Goal: Information Seeking & Learning: Learn about a topic

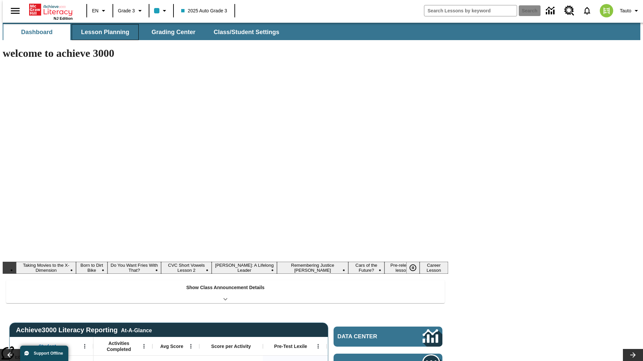
click at [102, 32] on button "Lesson Planning" at bounding box center [105, 32] width 67 height 16
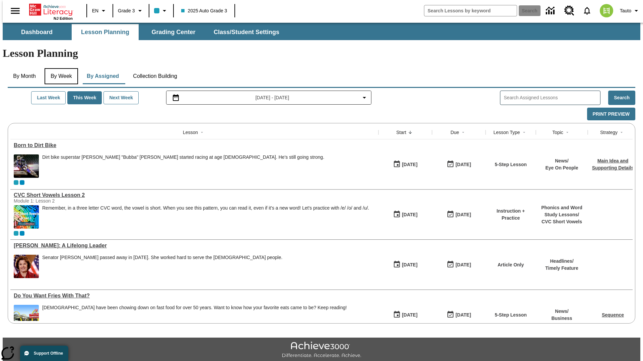
click at [60, 68] on button "By Week" at bounding box center [61, 76] width 33 height 16
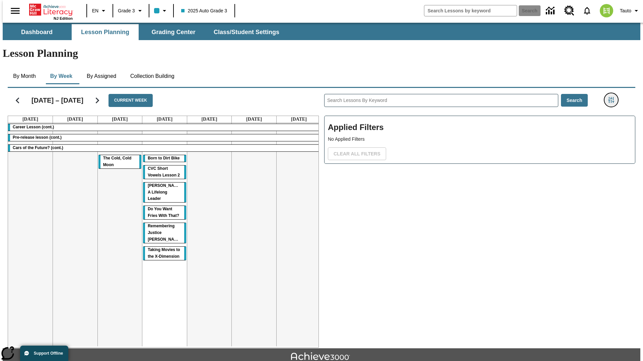
click at [613, 97] on icon "Filters Side menu" at bounding box center [611, 100] width 6 height 6
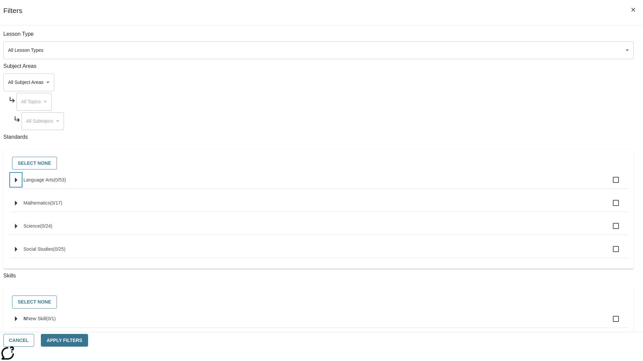
click at [17, 183] on icon "Select standards" at bounding box center [16, 180] width 2 height 5
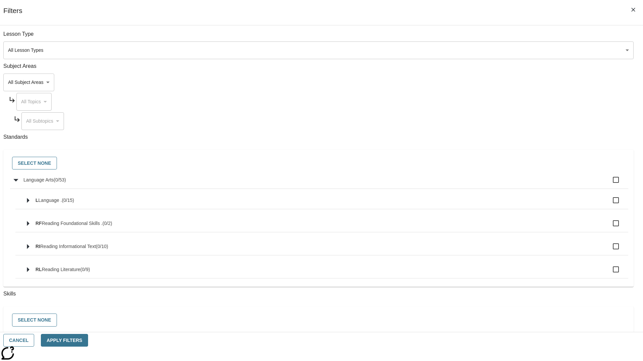
click at [487, 184] on label "Language Arts ( 0 / 53 )" at bounding box center [322, 180] width 599 height 14
click at [608, 184] on input "Language Arts ( 0 / 53 )" at bounding box center [615, 180] width 14 height 14
checkbox input "true"
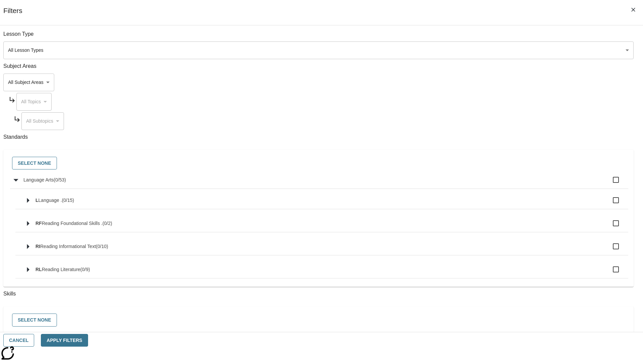
checkbox input "true"
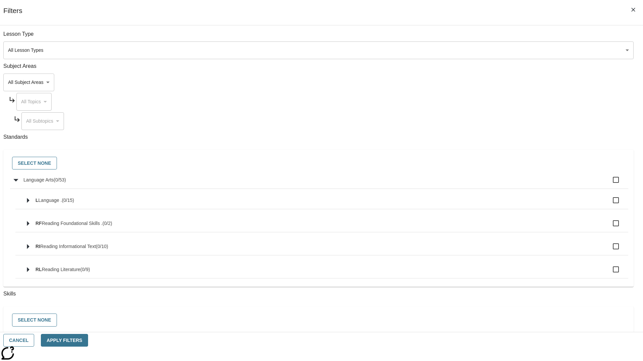
checkbox input "true"
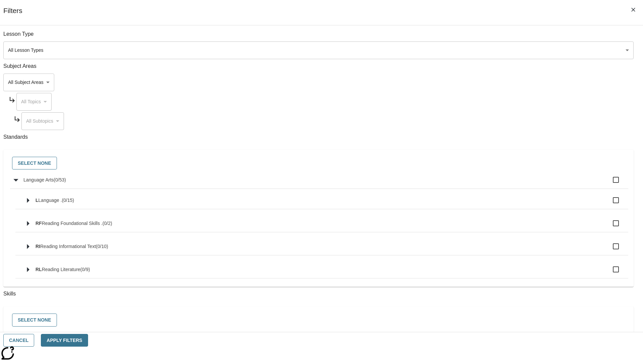
checkbox input "true"
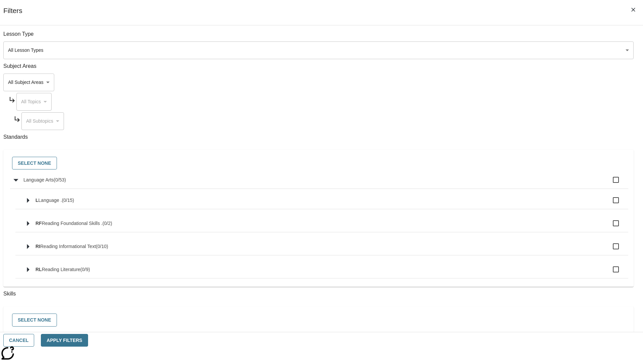
checkbox input "true"
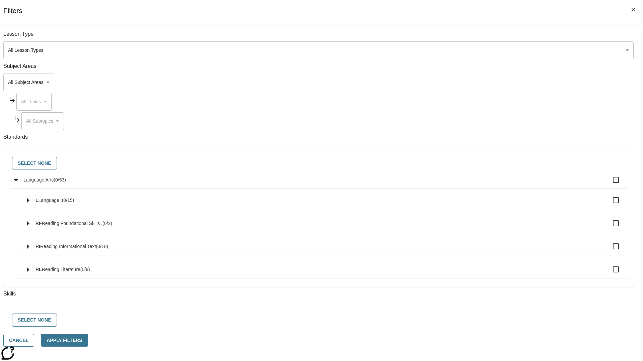
checkbox input "true"
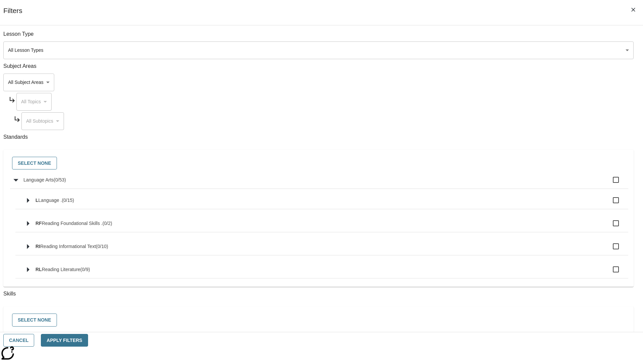
checkbox input "true"
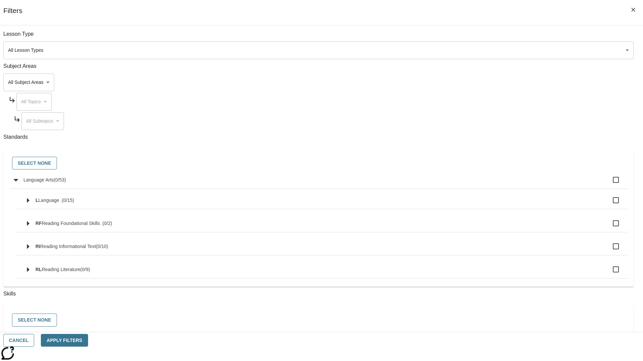
checkbox input "true"
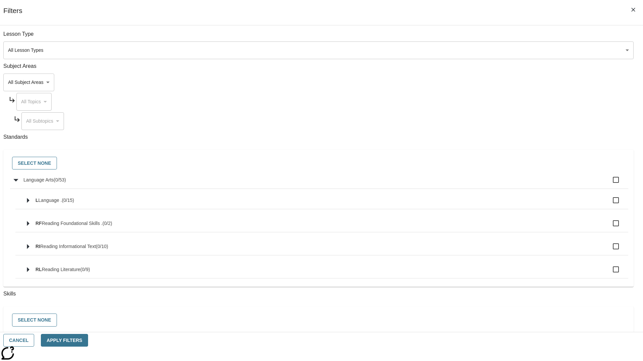
checkbox input "true"
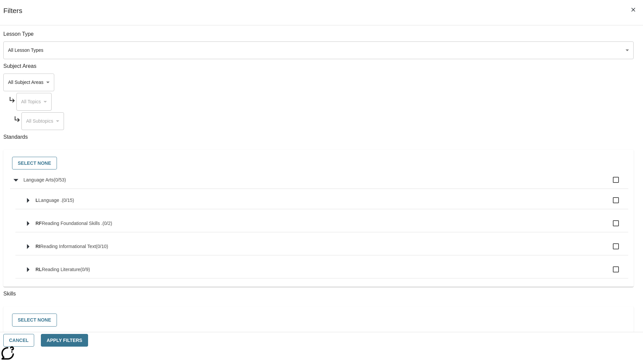
checkbox input "true"
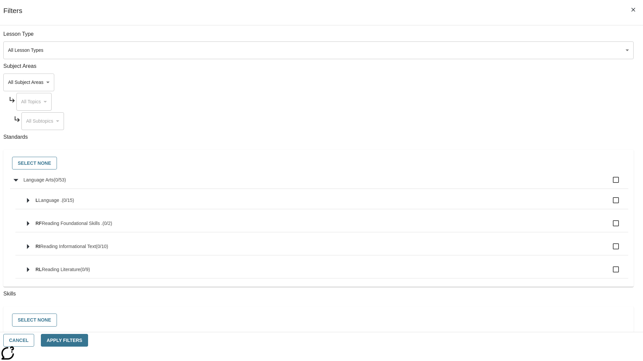
checkbox input "true"
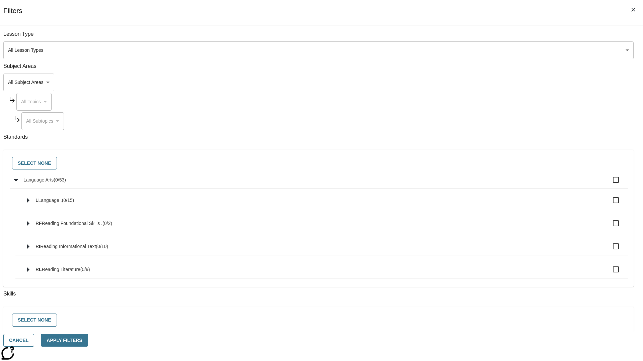
checkbox input "true"
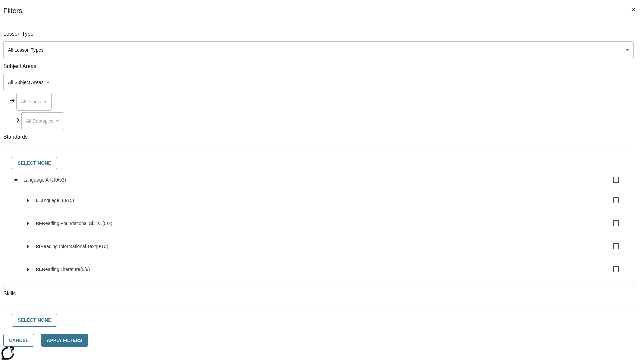
checkbox input "true"
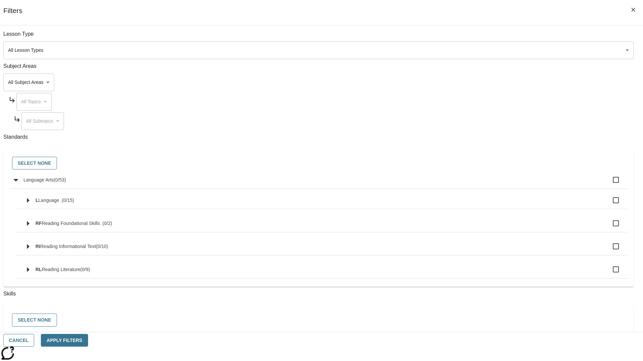
checkbox input "true"
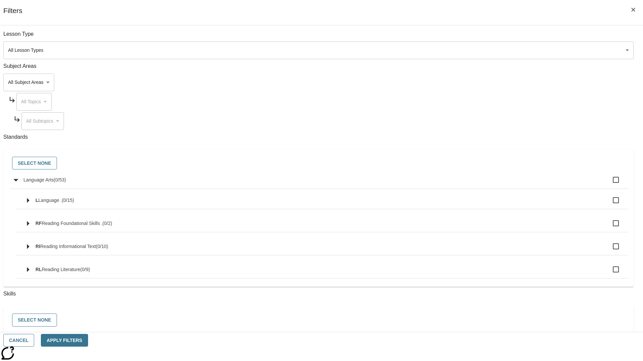
checkbox input "true"
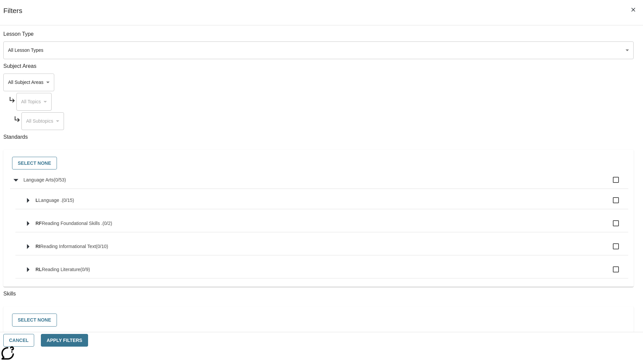
checkbox input "true"
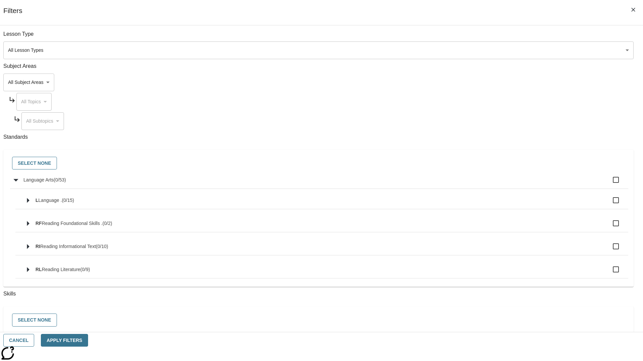
checkbox input "true"
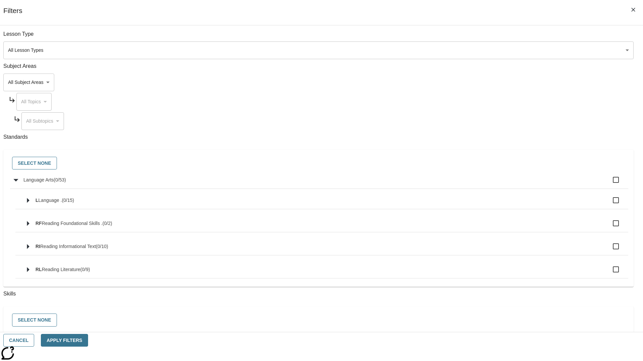
checkbox input "true"
click at [57, 164] on button "Select None" at bounding box center [34, 163] width 45 height 13
checkbox input "false"
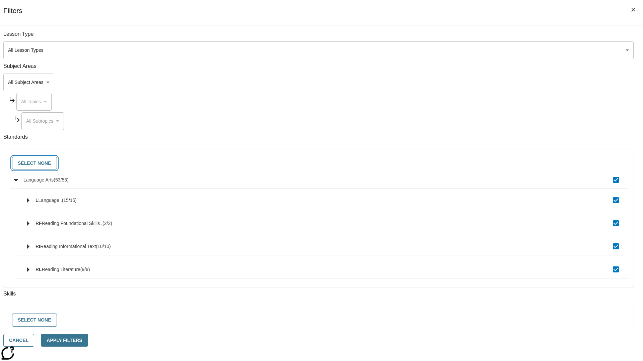
checkbox input "false"
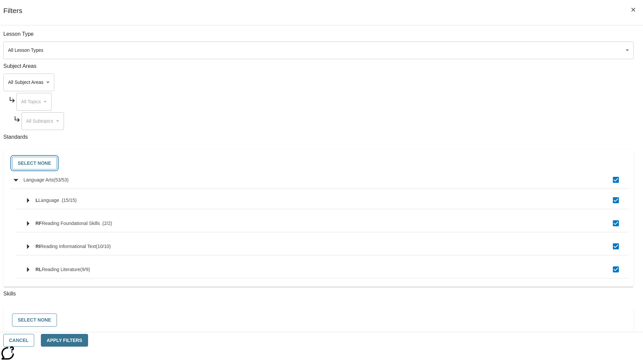
checkbox input "false"
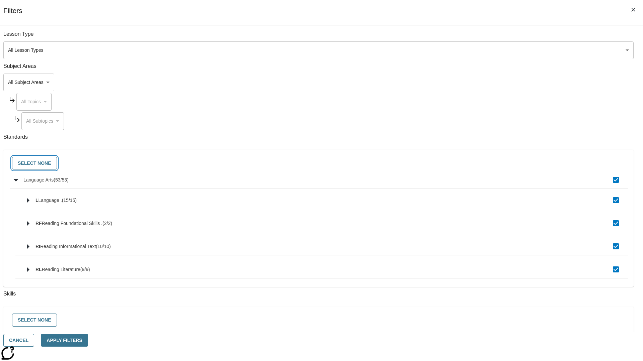
checkbox input "false"
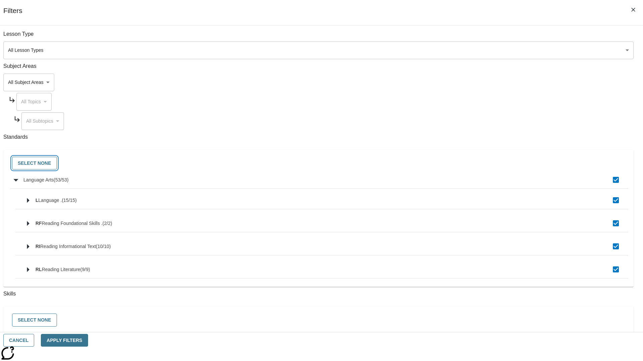
checkbox input "false"
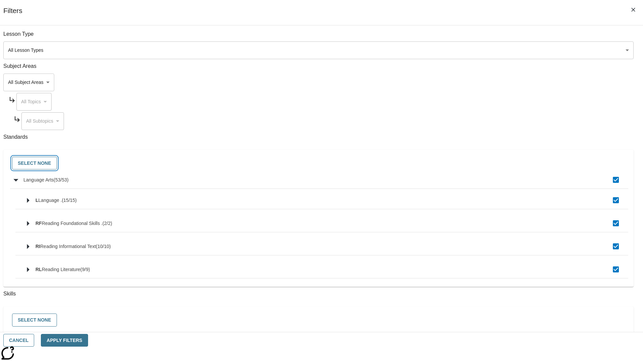
checkbox input "false"
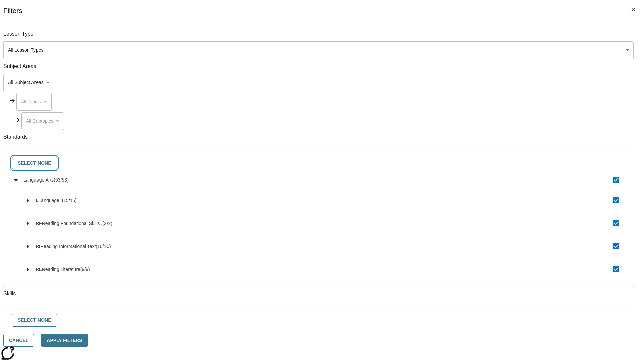
checkbox input "false"
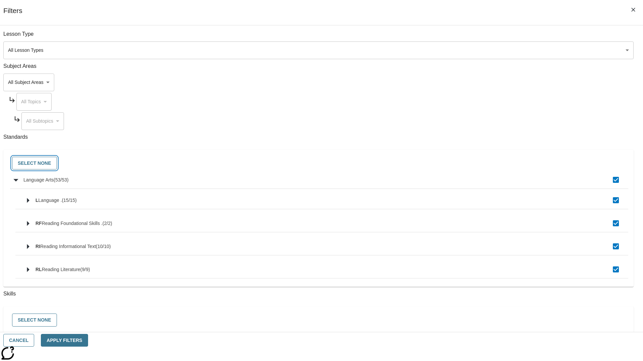
checkbox input "false"
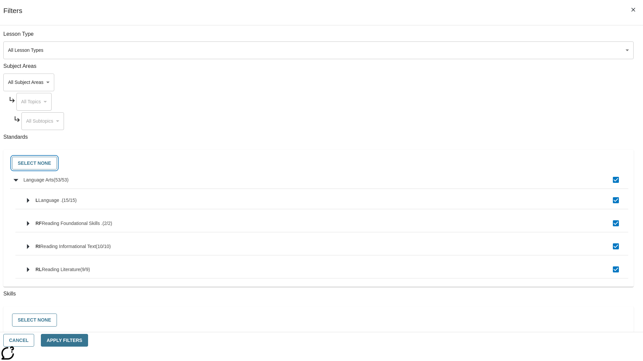
checkbox input "false"
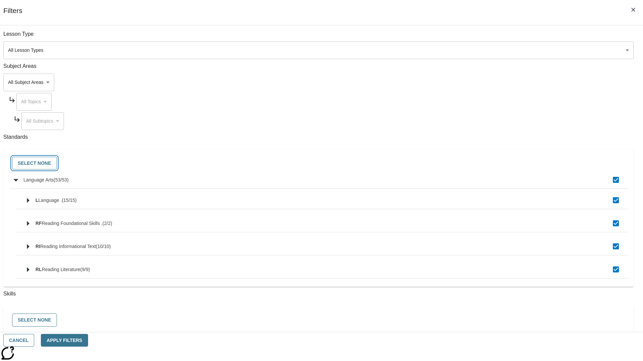
checkbox input "false"
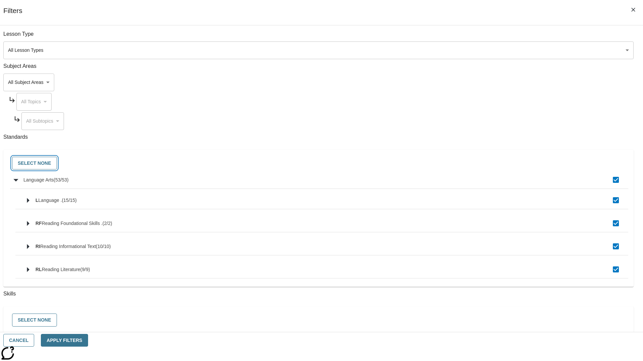
checkbox input "false"
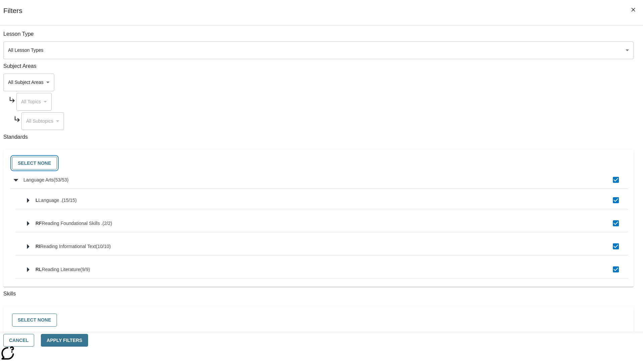
checkbox input "false"
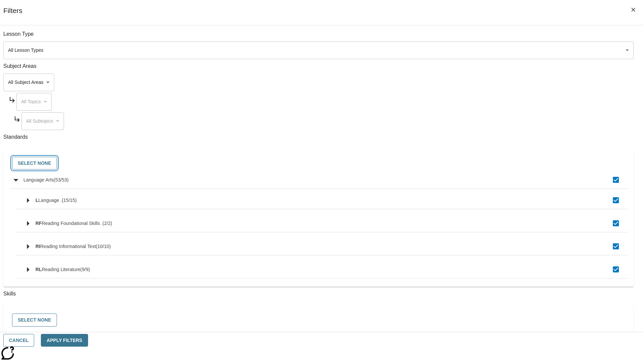
checkbox input "false"
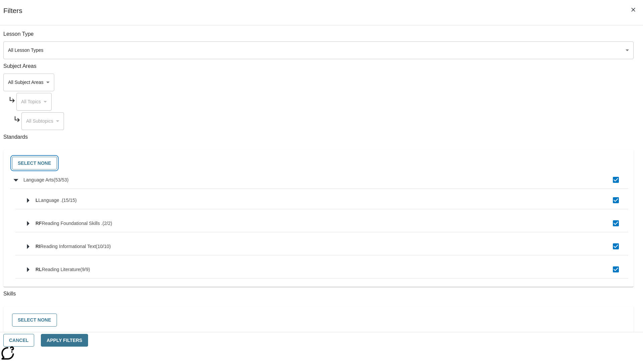
checkbox input "false"
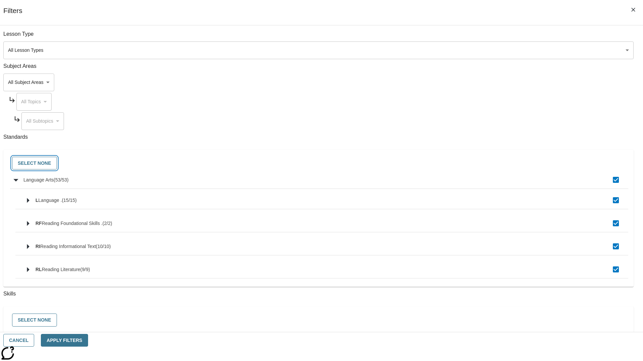
checkbox input "false"
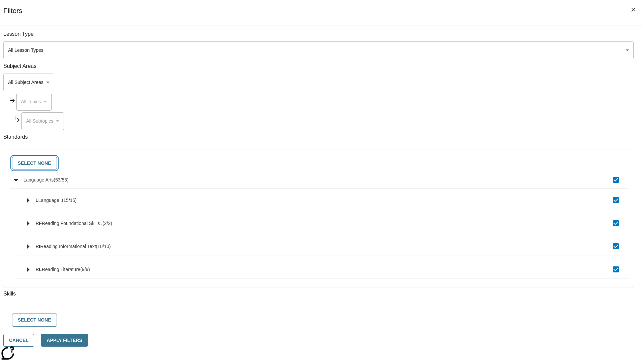
checkbox input "false"
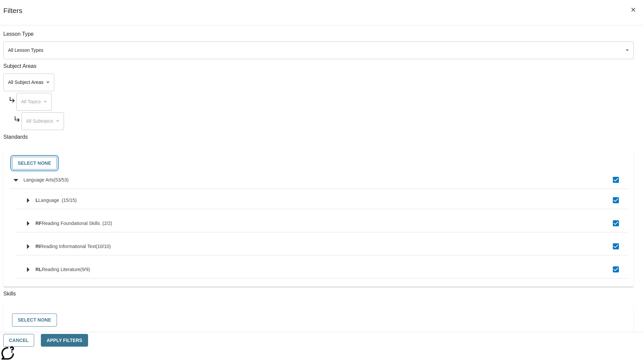
checkbox input "false"
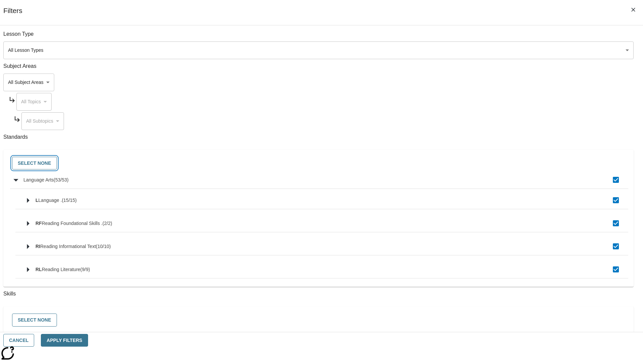
checkbox input "false"
click at [34, 341] on button "Cancel" at bounding box center [18, 340] width 31 height 13
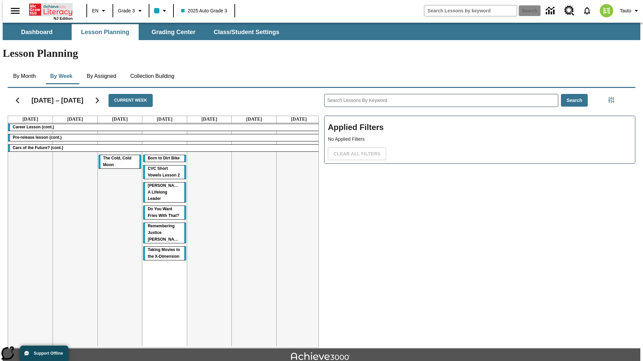
click at [48, 9] on icon "Home" at bounding box center [51, 9] width 45 height 13
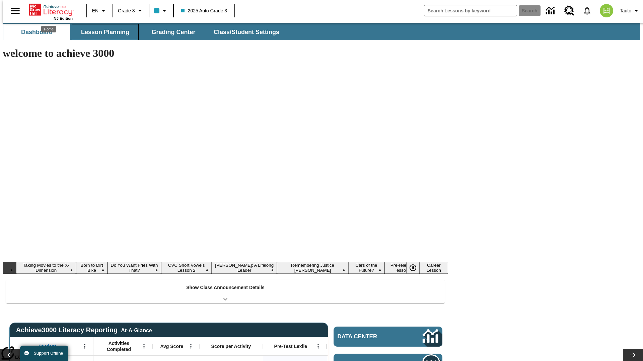
click at [102, 32] on button "Lesson Planning" at bounding box center [105, 32] width 67 height 16
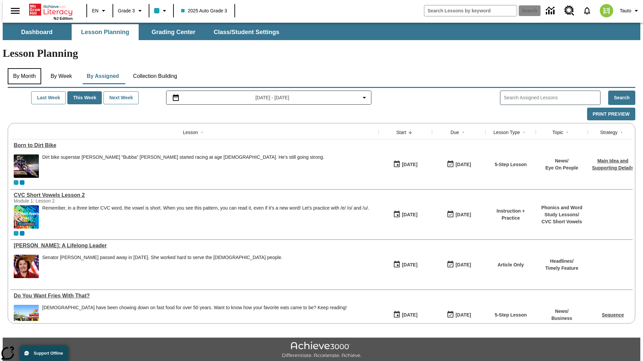
click at [22, 68] on button "By Month" at bounding box center [24, 76] width 33 height 16
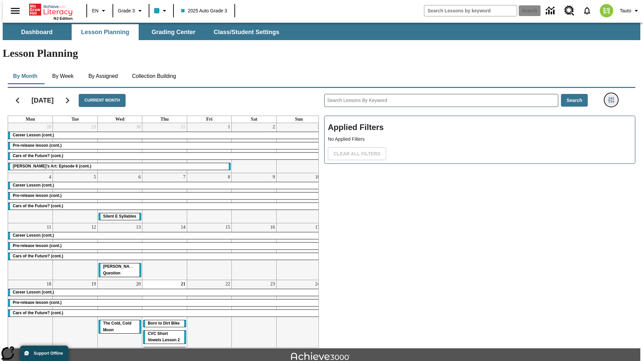
click at [613, 97] on icon "Filters Side menu" at bounding box center [611, 100] width 6 height 6
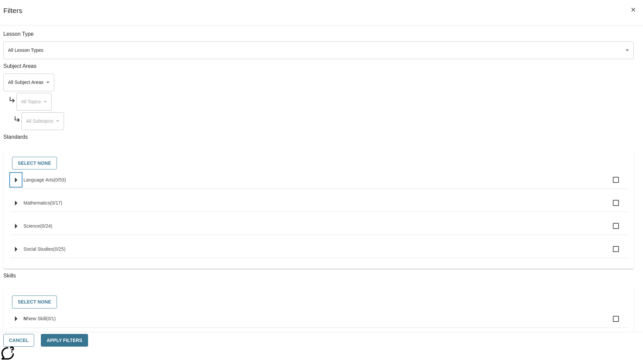
click at [17, 183] on icon "Select standards" at bounding box center [16, 180] width 2 height 5
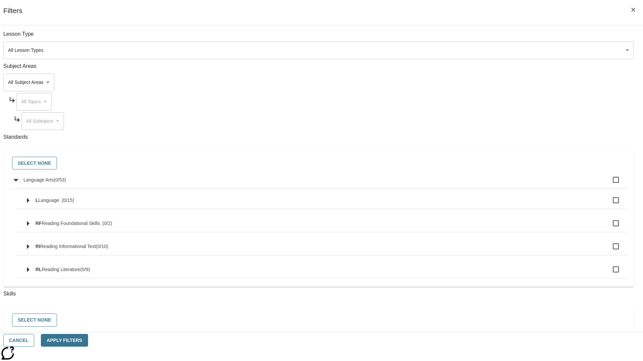
click at [487, 184] on label "Language Arts ( 0 / 53 )" at bounding box center [322, 180] width 599 height 14
click at [608, 184] on input "Language Arts ( 0 / 53 )" at bounding box center [615, 180] width 14 height 14
checkbox input "true"
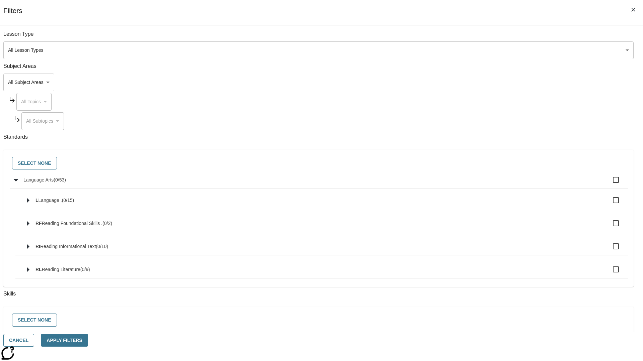
checkbox input "true"
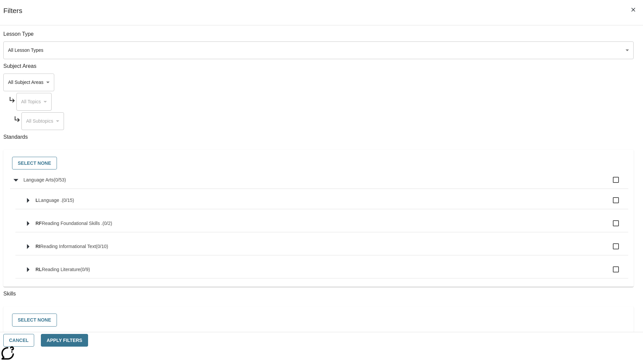
checkbox input "true"
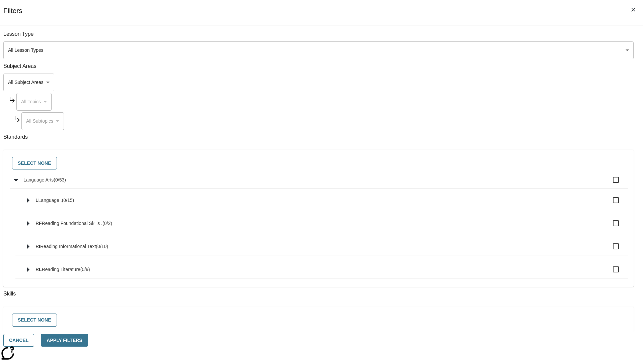
checkbox input "true"
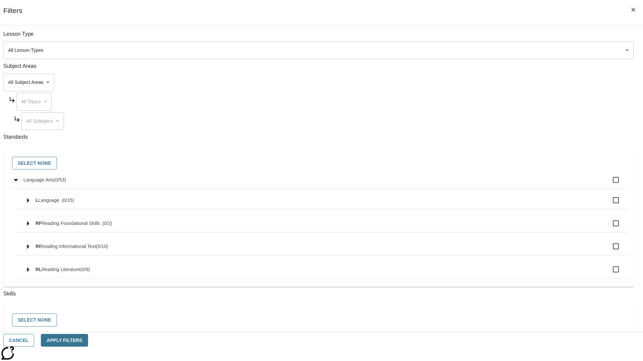
checkbox input "true"
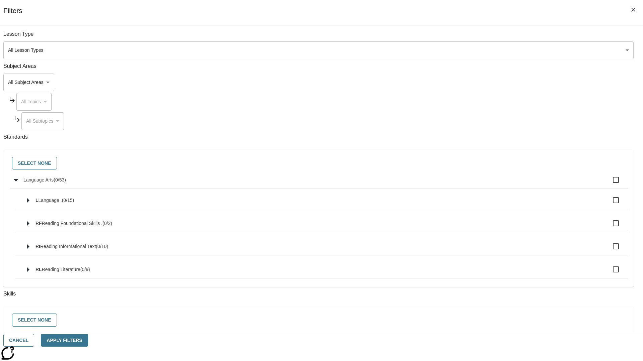
checkbox input "true"
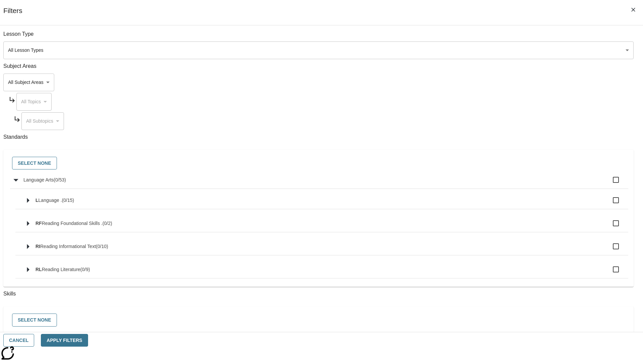
checkbox input "true"
click at [57, 164] on button "Select None" at bounding box center [34, 163] width 45 height 13
